Goal: Transaction & Acquisition: Purchase product/service

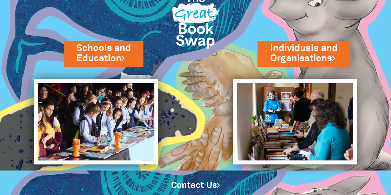
scroll to position [26, 0]
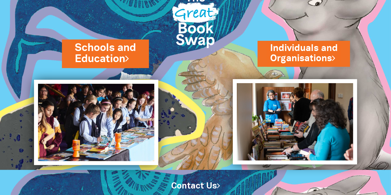
click at [111, 57] on link "Schools and Education" at bounding box center [105, 53] width 61 height 26
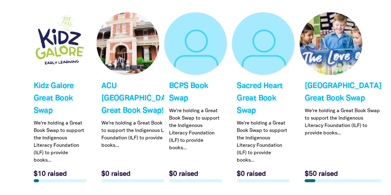
scroll to position [1919, 0]
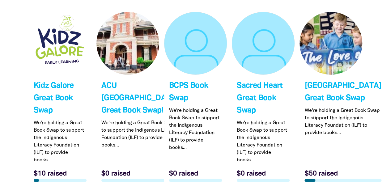
click at [119, 36] on link "Link to ACU [GEOGRAPHIC_DATA] Campus' Great Book Swap!" at bounding box center [127, 99] width 63 height 175
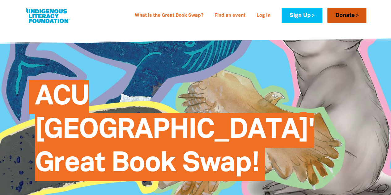
click at [344, 15] on link "Donate" at bounding box center [346, 15] width 39 height 15
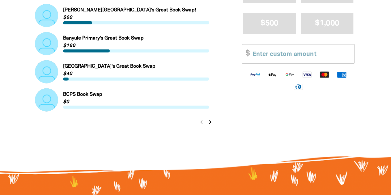
scroll to position [711, 0]
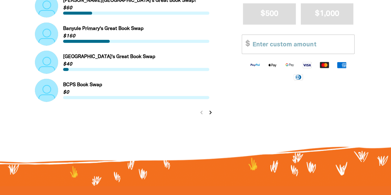
click at [211, 113] on icon "chevron_right" at bounding box center [210, 112] width 7 height 7
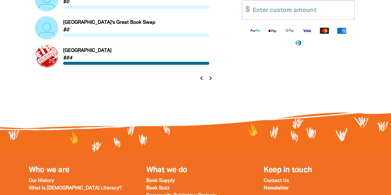
scroll to position [742, 0]
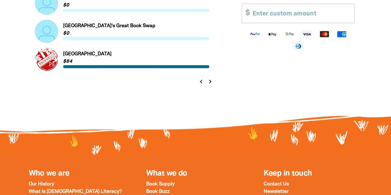
click at [201, 83] on icon "chevron_left" at bounding box center [201, 81] width 7 height 7
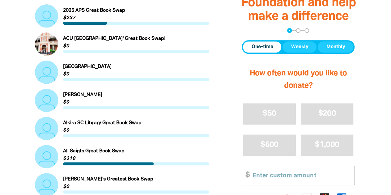
scroll to position [251, 0]
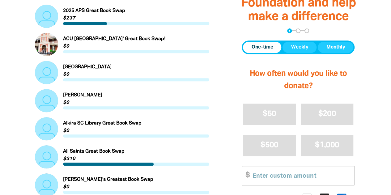
click at [86, 40] on link "Link to ACU Strathfield Campus' Great Book Swap!" at bounding box center [122, 44] width 175 height 23
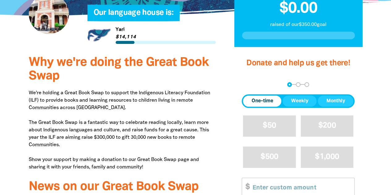
scroll to position [216, 0]
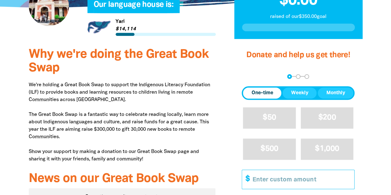
click at [313, 170] on input "Other Amount" at bounding box center [301, 179] width 106 height 19
type input "2"
type input "10.00"
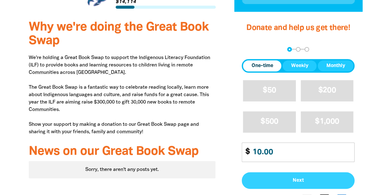
select select "AU"
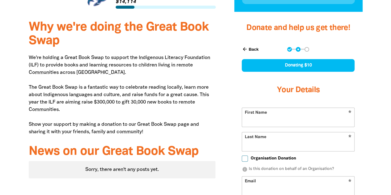
scroll to position [245, 0]
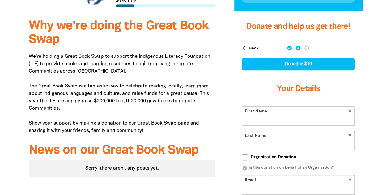
click at [293, 107] on input "First Name" at bounding box center [298, 116] width 112 height 19
type input "Marian"
type input "Herdegen"
click at [276, 175] on input "Email" at bounding box center [298, 184] width 112 height 19
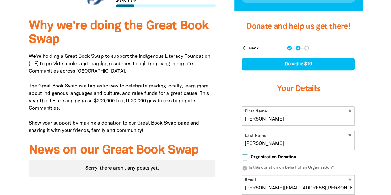
type input "marian.herdegen@myacu.edu.au"
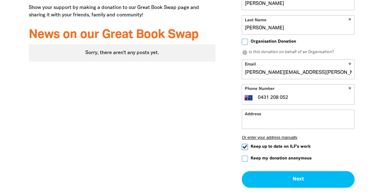
scroll to position [368, 0]
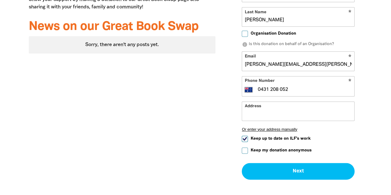
type input "0431 208 052"
click at [278, 102] on input "Address" at bounding box center [298, 111] width 112 height 19
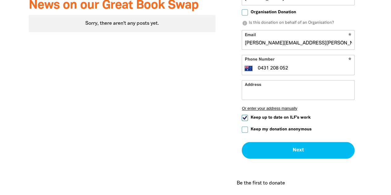
scroll to position [399, 0]
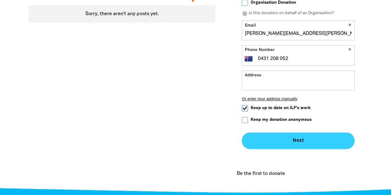
click at [294, 132] on button "Next chevron_right" at bounding box center [298, 140] width 113 height 17
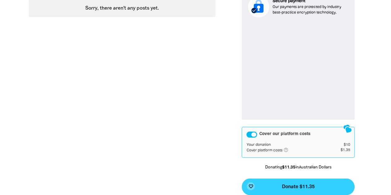
scroll to position [413, 0]
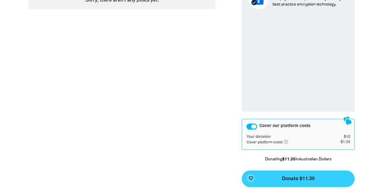
click at [302, 176] on span "Donate $11.35" at bounding box center [298, 178] width 33 height 5
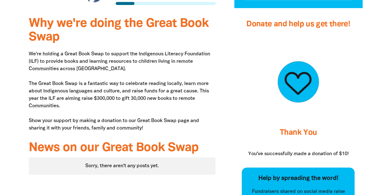
scroll to position [120, 0]
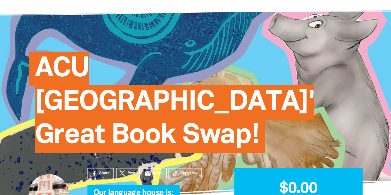
scroll to position [27, 0]
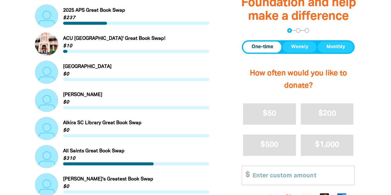
scroll to position [251, 0]
